Goal: Download file/media

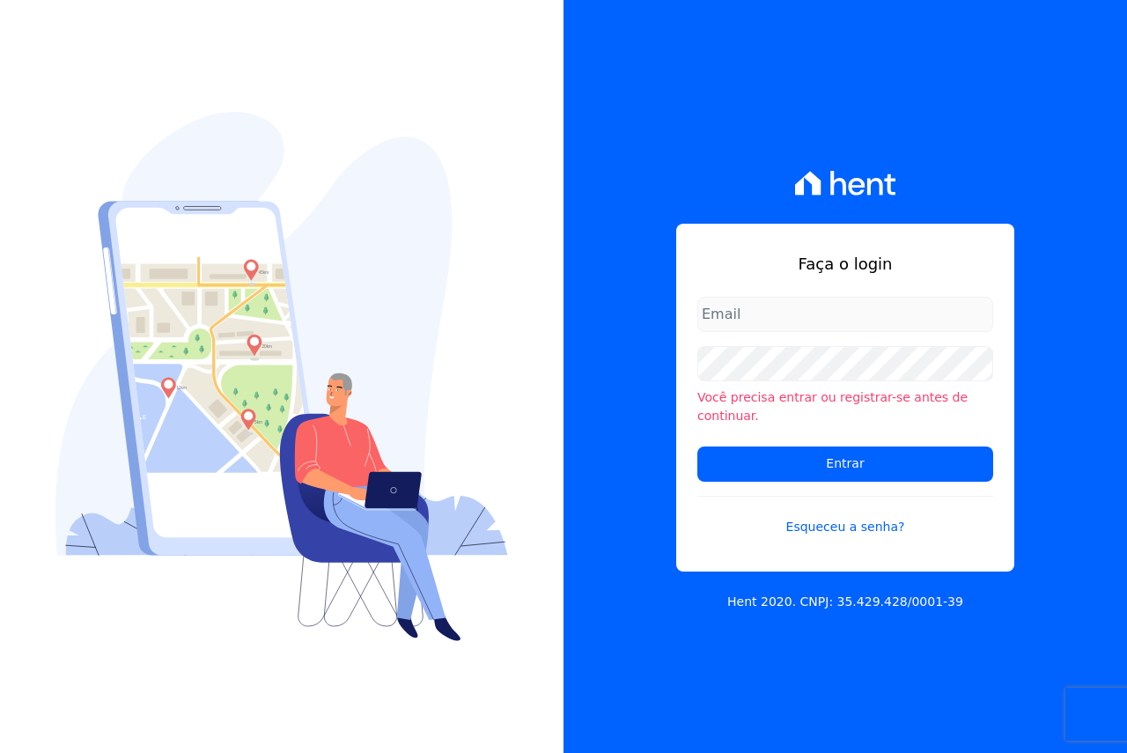
click at [809, 304] on div "Faça o login Você precisa entrar ou registrar-se antes de continuar. Entrar Esq…" at bounding box center [845, 398] width 338 height 348
click at [809, 329] on input "email" at bounding box center [845, 314] width 296 height 35
type input "[EMAIL_ADDRESS][DOMAIN_NAME]"
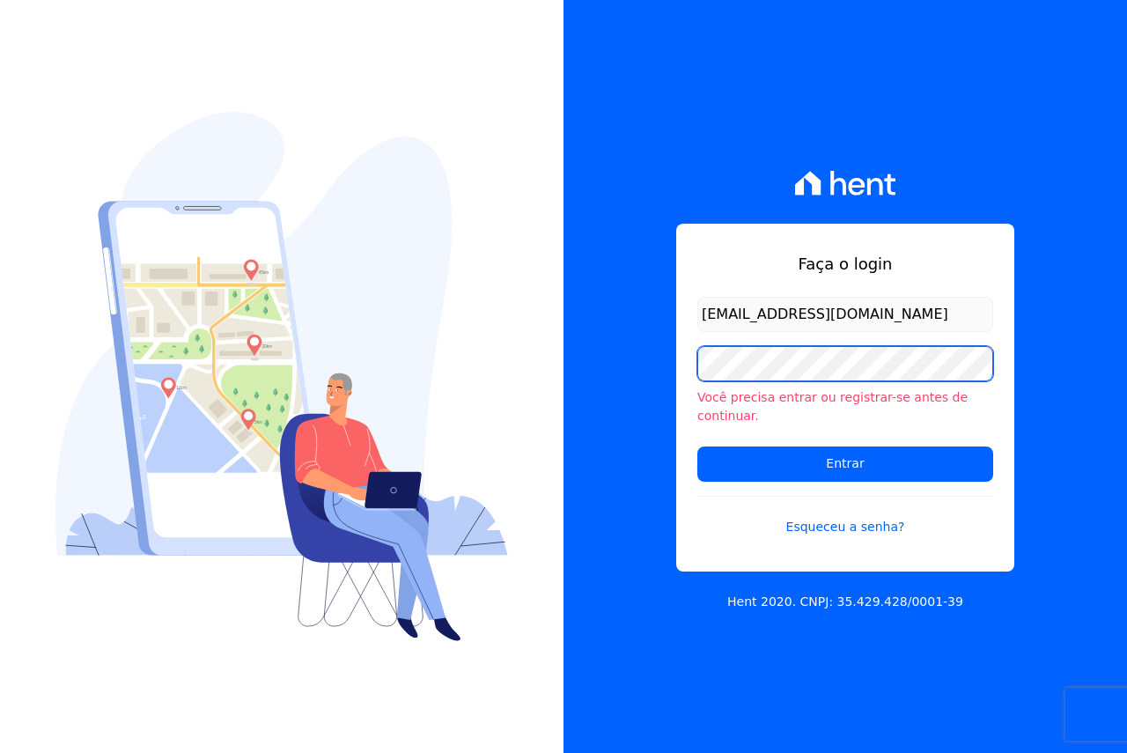
click at [697, 446] on input "Entrar" at bounding box center [845, 463] width 296 height 35
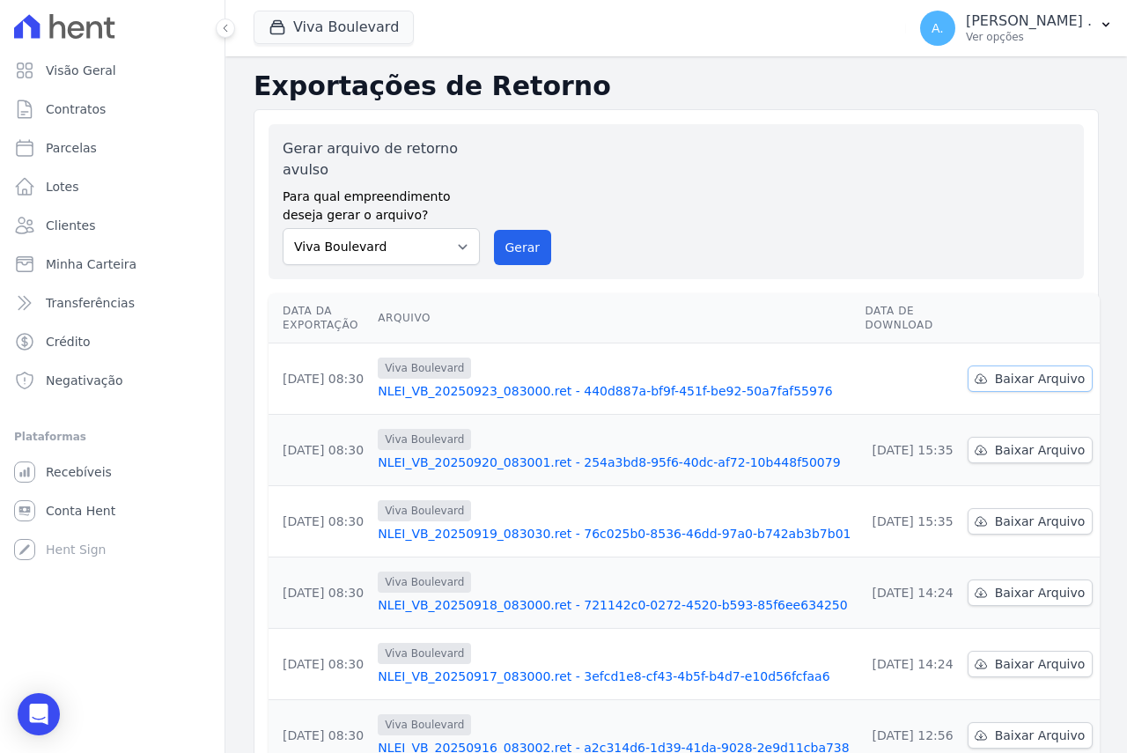
click at [1003, 373] on span "Baixar Arquivo" at bounding box center [1040, 379] width 91 height 18
click at [1016, 447] on span "Baixar Arquivo" at bounding box center [1040, 450] width 91 height 18
click at [1020, 529] on span "Baixar Arquivo" at bounding box center [1040, 521] width 91 height 18
click at [1027, 587] on span "Baixar Arquivo" at bounding box center [1040, 593] width 91 height 18
click at [1030, 648] on td "Baixar Arquivo" at bounding box center [1031, 664] width 140 height 71
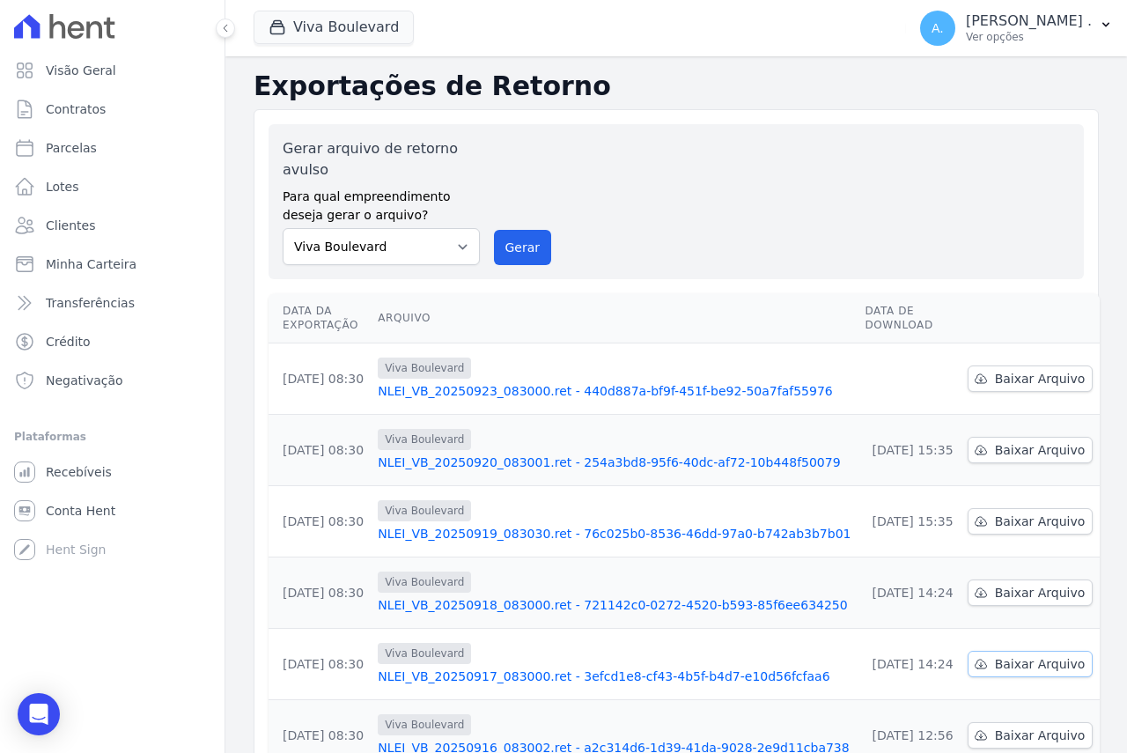
click at [1029, 662] on span "Baixar Arquivo" at bounding box center [1040, 664] width 91 height 18
